Goal: Navigation & Orientation: Find specific page/section

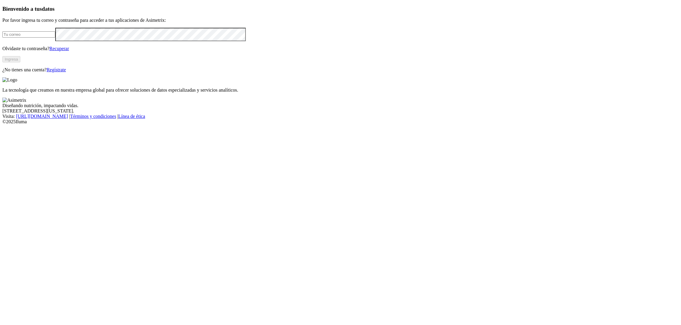
type input "[PERSON_NAME][EMAIL_ADDRESS][PERSON_NAME][DOMAIN_NAME]"
click at [20, 62] on button "Ingresa" at bounding box center [11, 59] width 18 height 6
